Goal: Find contact information: Obtain details needed to contact an individual or organization

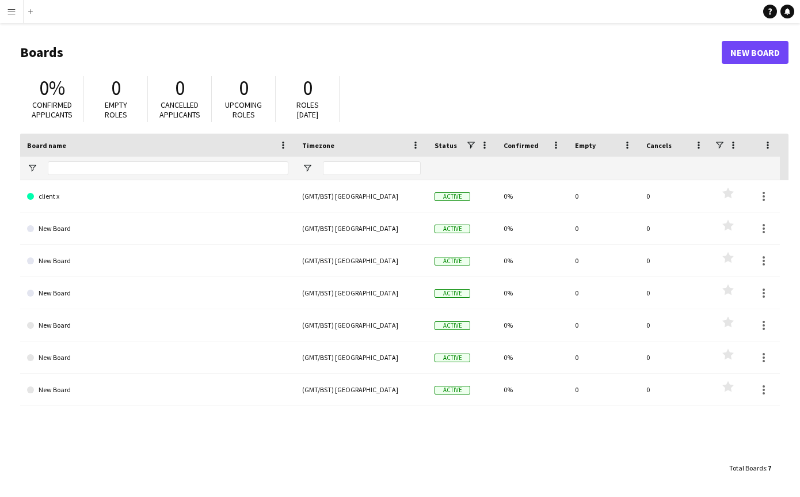
click at [17, 9] on button "Menu" at bounding box center [11, 11] width 23 height 23
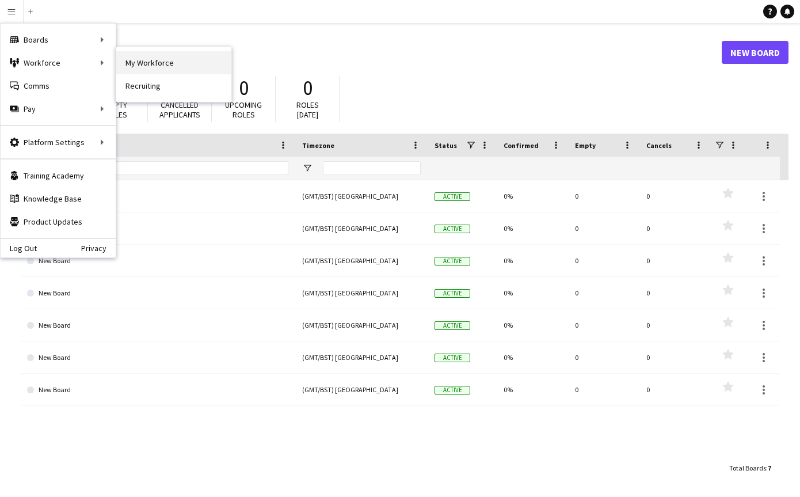
click at [136, 62] on link "My Workforce" at bounding box center [173, 62] width 115 height 23
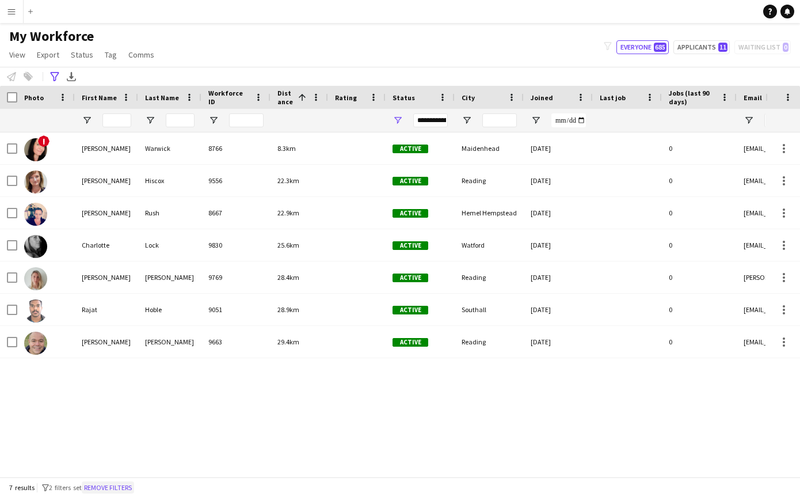
click at [109, 488] on button "Remove filters" at bounding box center [108, 487] width 52 height 13
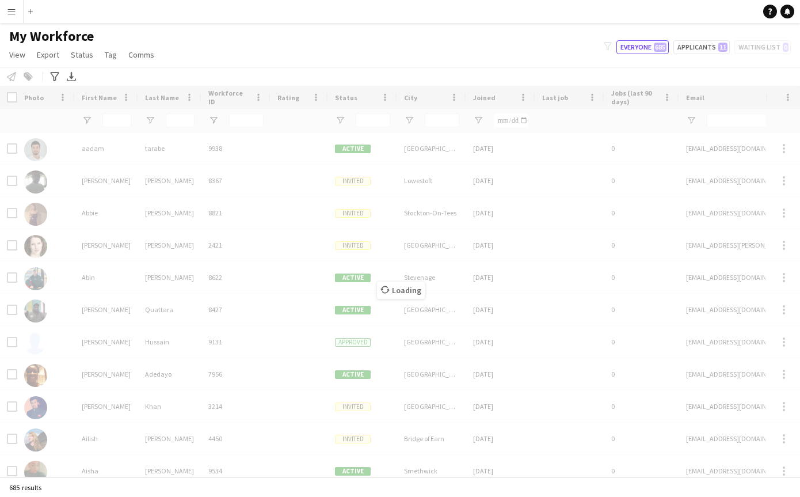
click at [124, 120] on div "Workforce Details Photo First Name" at bounding box center [400, 281] width 800 height 391
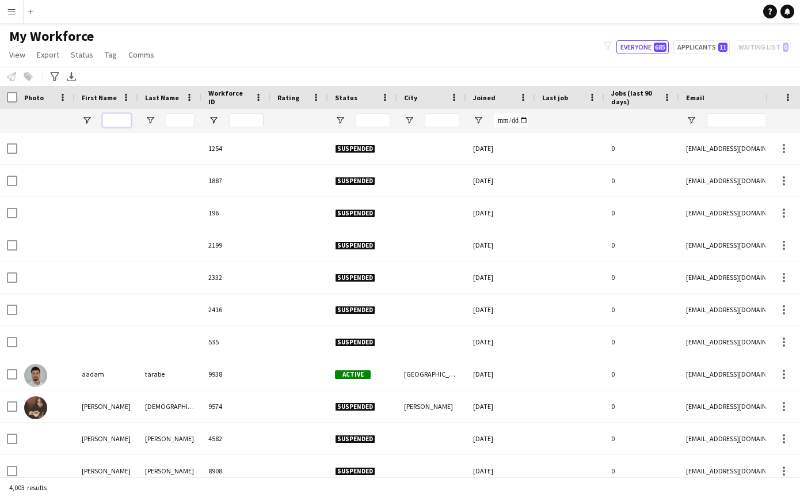
click at [116, 121] on input "First Name Filter Input" at bounding box center [116, 120] width 29 height 14
click at [182, 119] on input "Last Name Filter Input" at bounding box center [180, 120] width 29 height 14
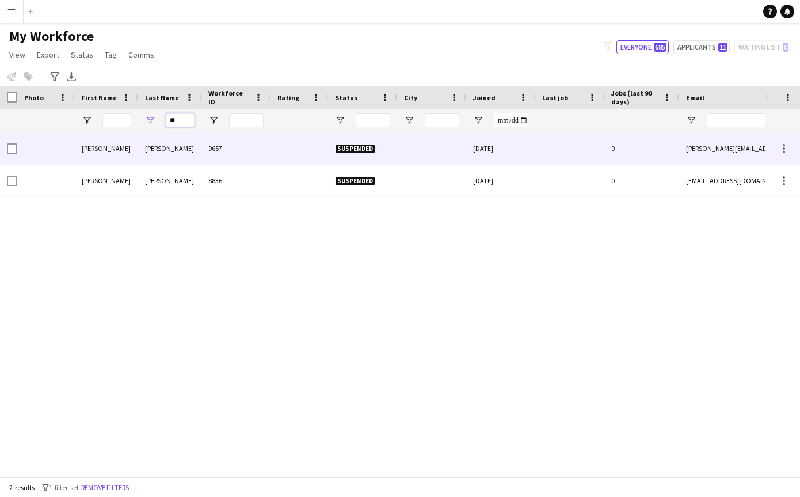
type input "*"
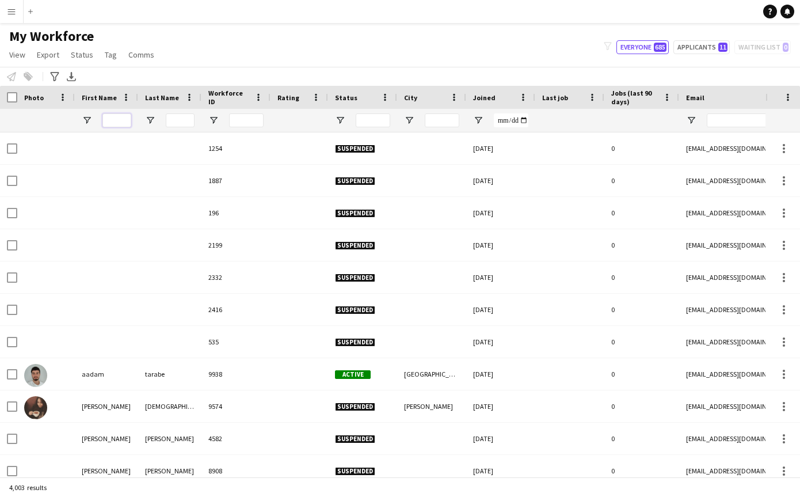
click at [112, 118] on input "First Name Filter Input" at bounding box center [116, 120] width 29 height 14
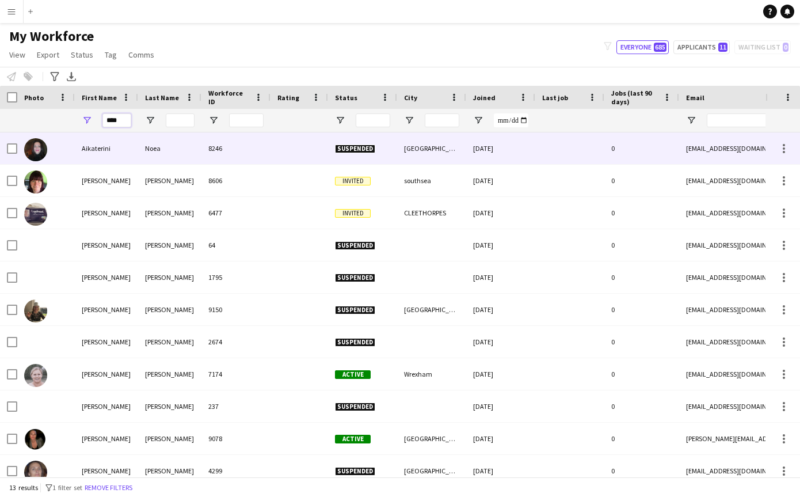
type input "****"
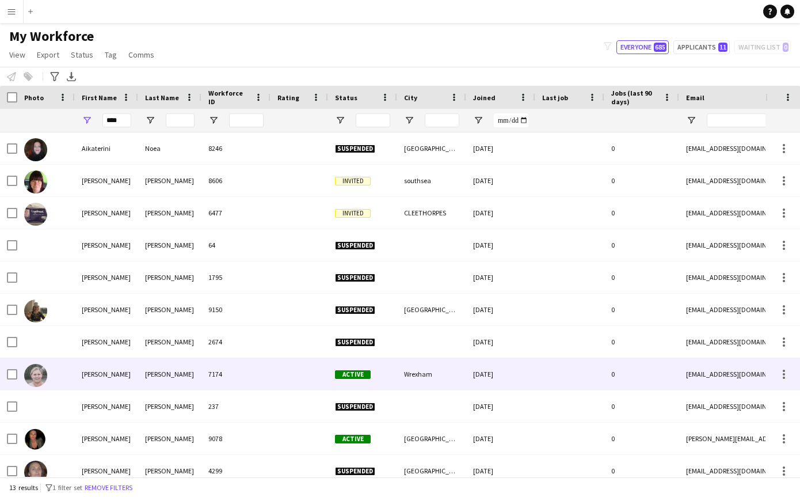
drag, startPoint x: 106, startPoint y: 140, endPoint x: 120, endPoint y: 375, distance: 235.1
click at [120, 375] on div "[PERSON_NAME]" at bounding box center [106, 374] width 63 height 32
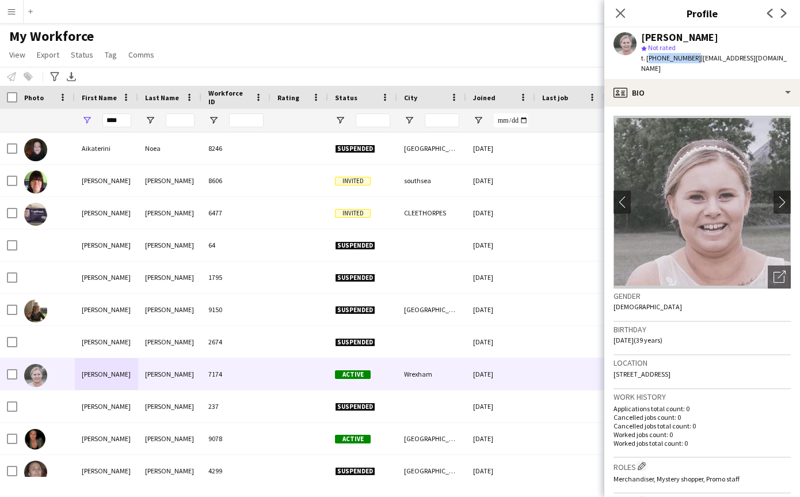
drag, startPoint x: 646, startPoint y: 59, endPoint x: 692, endPoint y: 59, distance: 45.5
click at [692, 59] on span "t. [PHONE_NUMBER]" at bounding box center [671, 58] width 60 height 9
copy span "[PHONE_NUMBER]"
drag, startPoint x: 612, startPoint y: 362, endPoint x: 703, endPoint y: 356, distance: 91.1
click at [711, 365] on app-crew-profile-bio "chevron-left chevron-right Open photos pop-in Gender [DEMOGRAPHIC_DATA] Birthda…" at bounding box center [702, 301] width 196 height 390
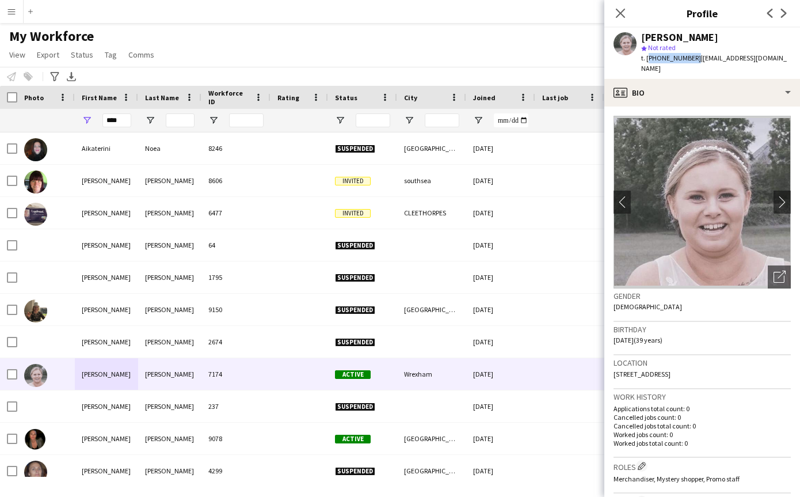
copy span "[STREET_ADDRESS]"
drag, startPoint x: 125, startPoint y: 121, endPoint x: 97, endPoint y: 121, distance: 27.6
click at [97, 121] on div "****" at bounding box center [106, 120] width 63 height 23
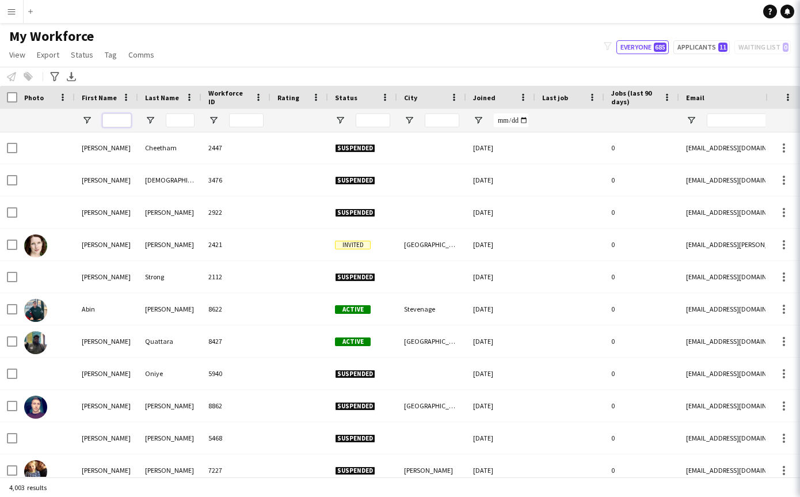
scroll to position [333, 0]
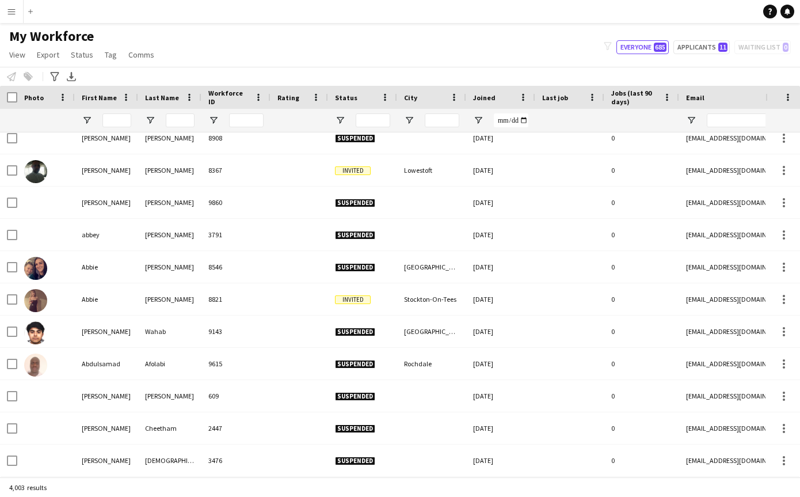
click at [29, 490] on div "4,003 results" at bounding box center [400, 487] width 800 height 20
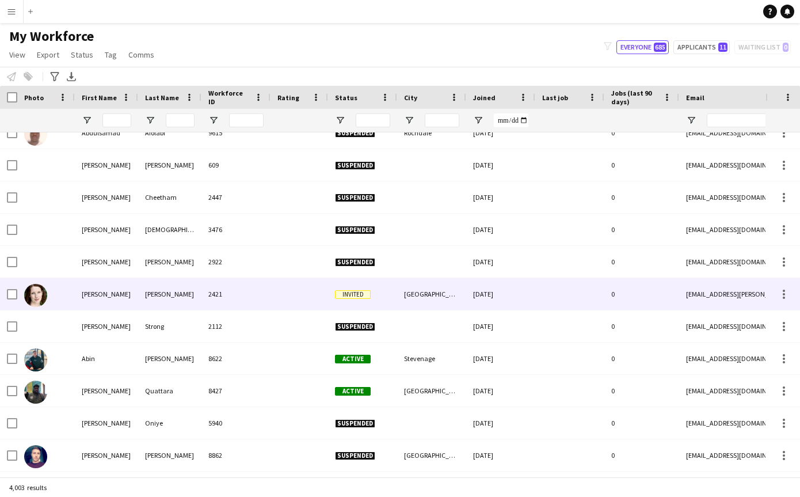
scroll to position [577, 0]
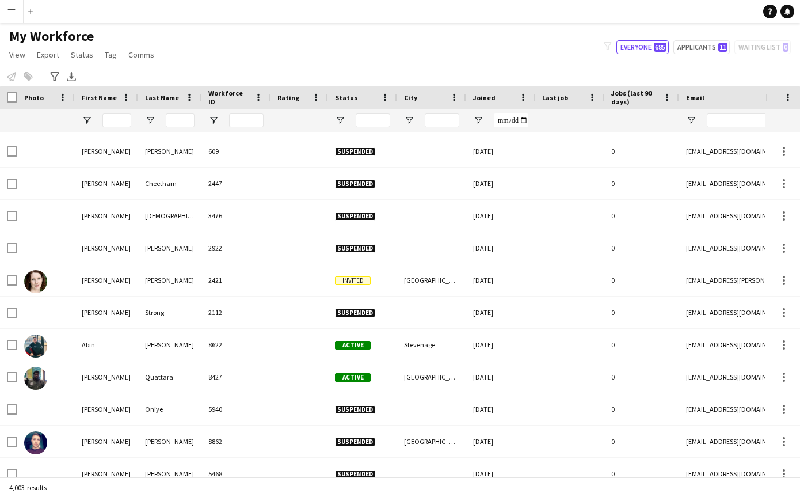
click at [12, 12] on app-icon "Menu" at bounding box center [11, 11] width 9 height 9
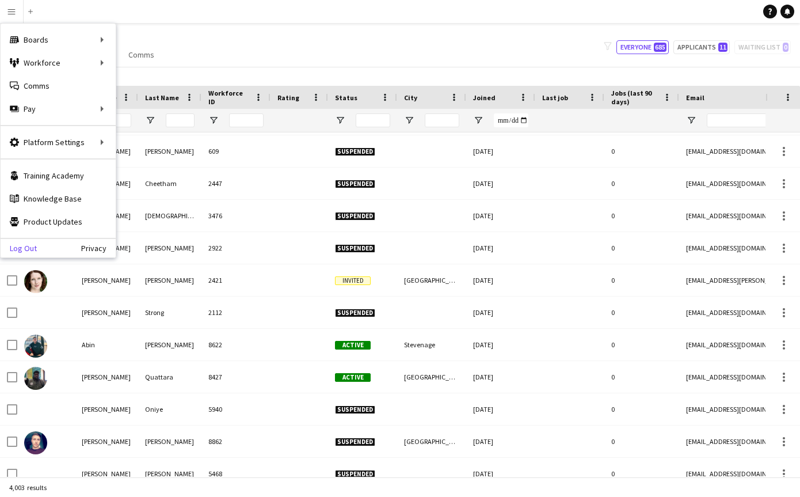
click at [31, 245] on link "Log Out" at bounding box center [19, 247] width 36 height 9
